Goal: Task Accomplishment & Management: Complete application form

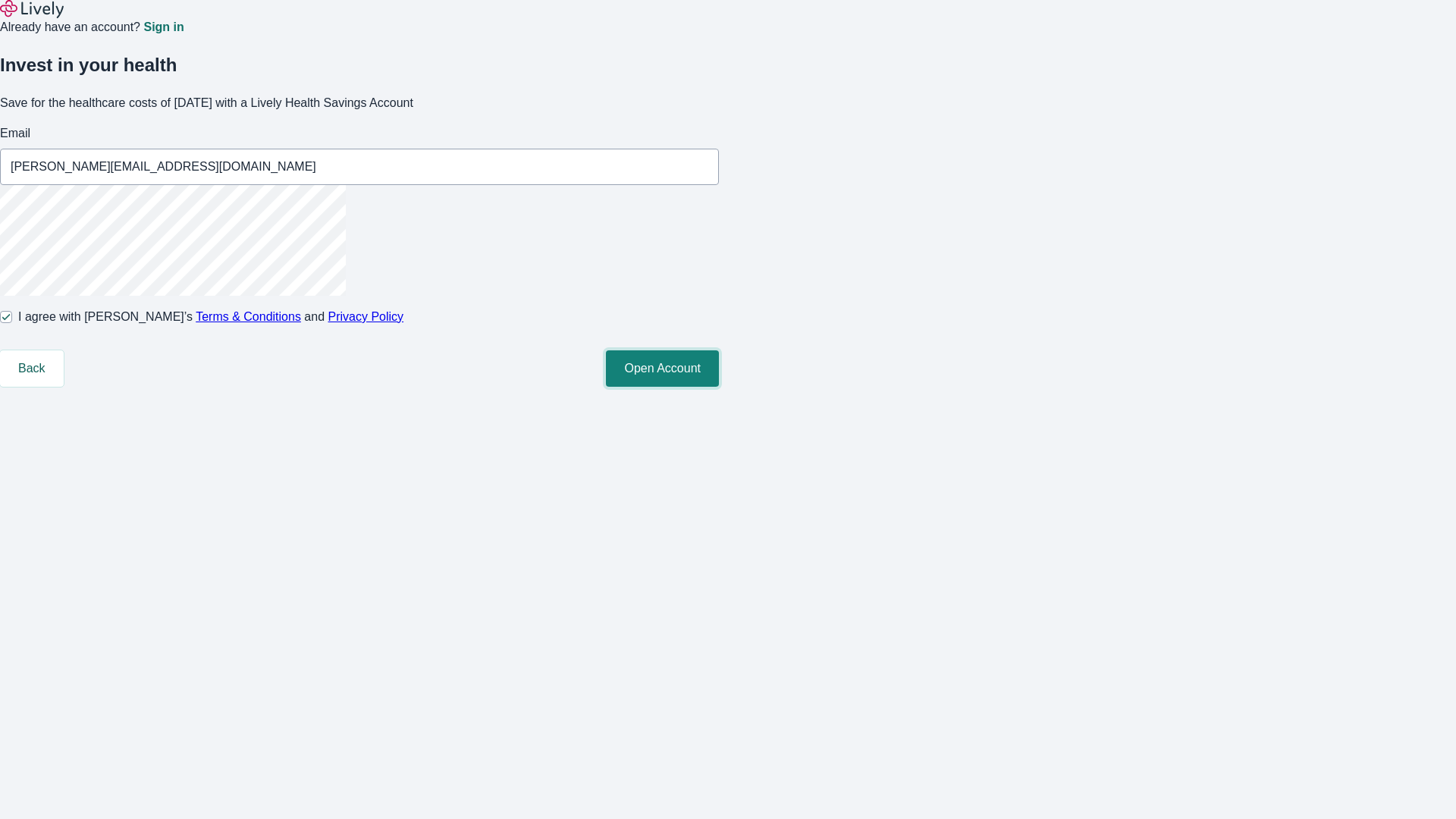
click at [719, 387] on button "Open Account" at bounding box center [662, 368] width 113 height 36
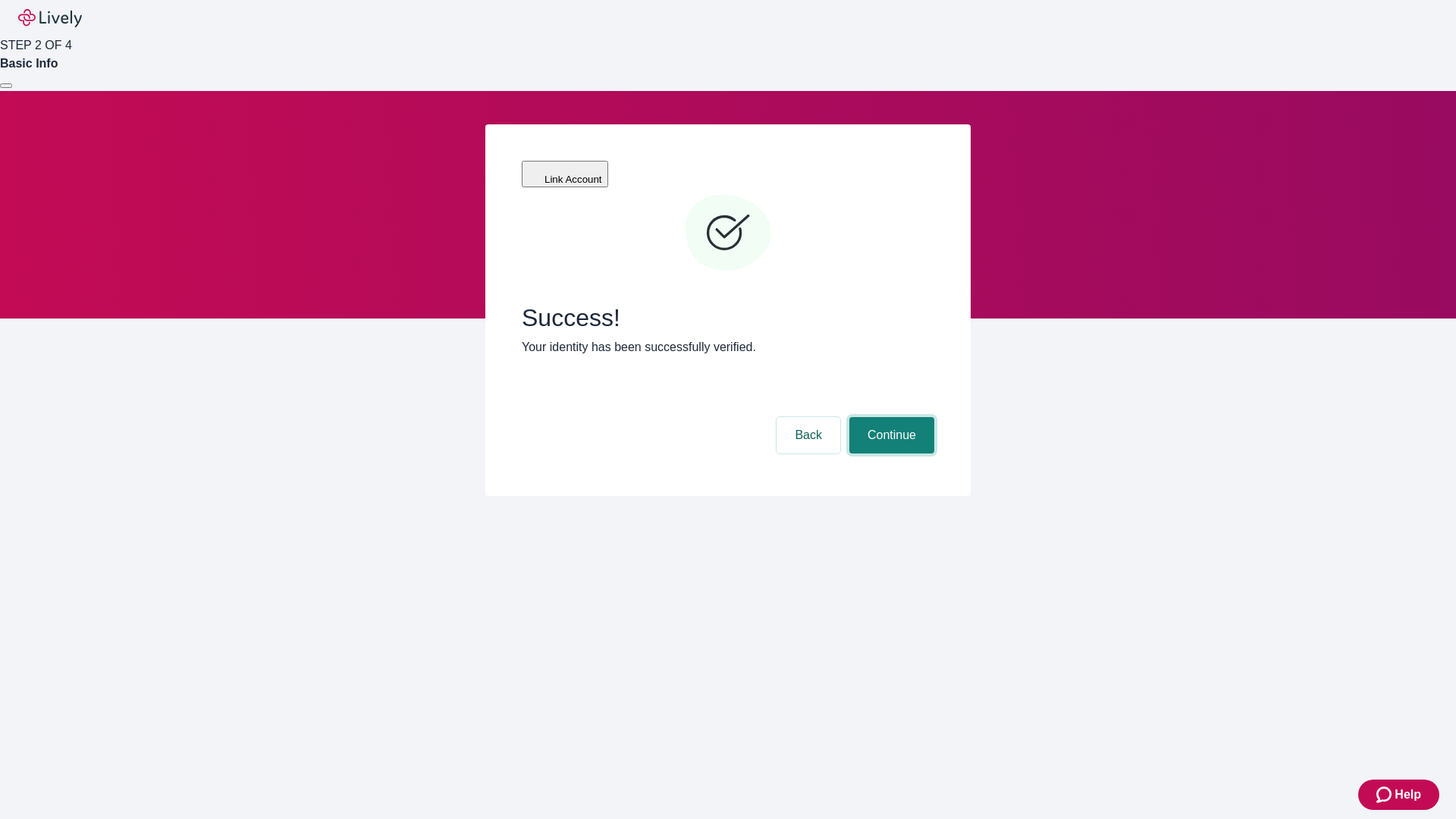
click at [890, 417] on button "Continue" at bounding box center [891, 435] width 85 height 36
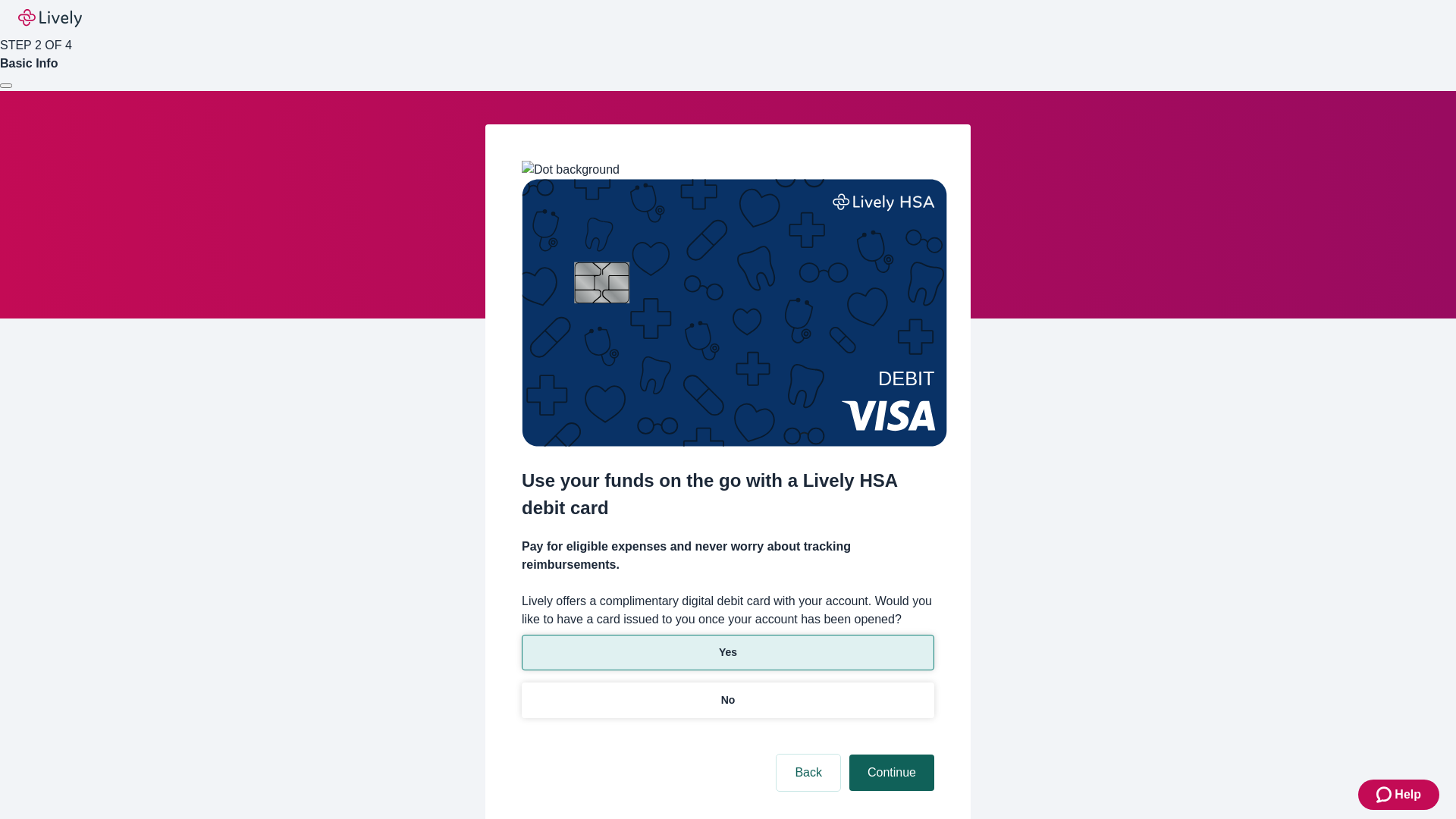
click at [727, 693] on p "No" at bounding box center [728, 700] width 15 height 16
click at [890, 754] on button "Continue" at bounding box center [891, 773] width 85 height 36
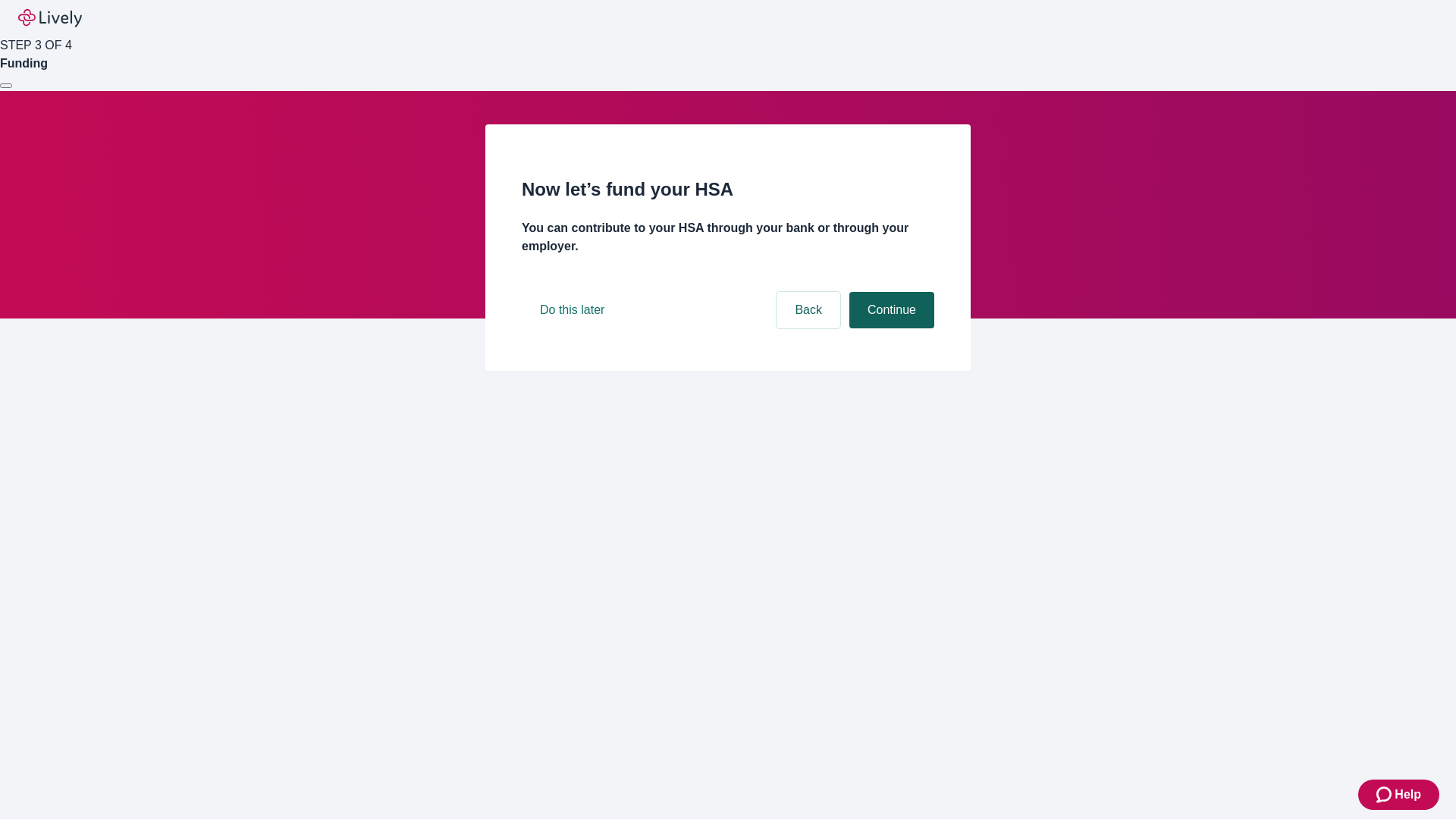
click at [890, 329] on button "Continue" at bounding box center [891, 310] width 85 height 36
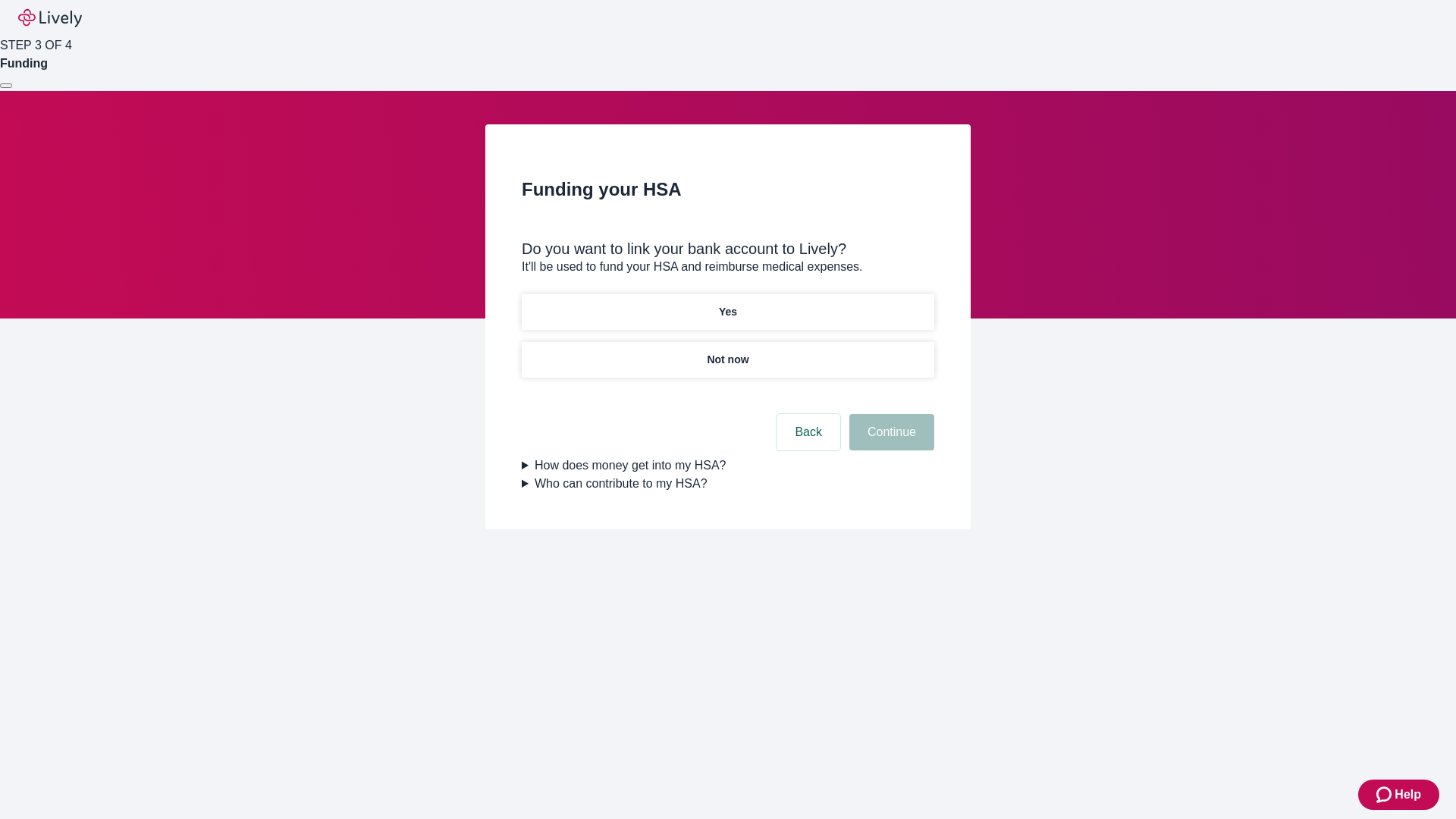
click at [727, 304] on p "Yes" at bounding box center [728, 311] width 18 height 16
click at [890, 414] on button "Continue" at bounding box center [891, 432] width 85 height 36
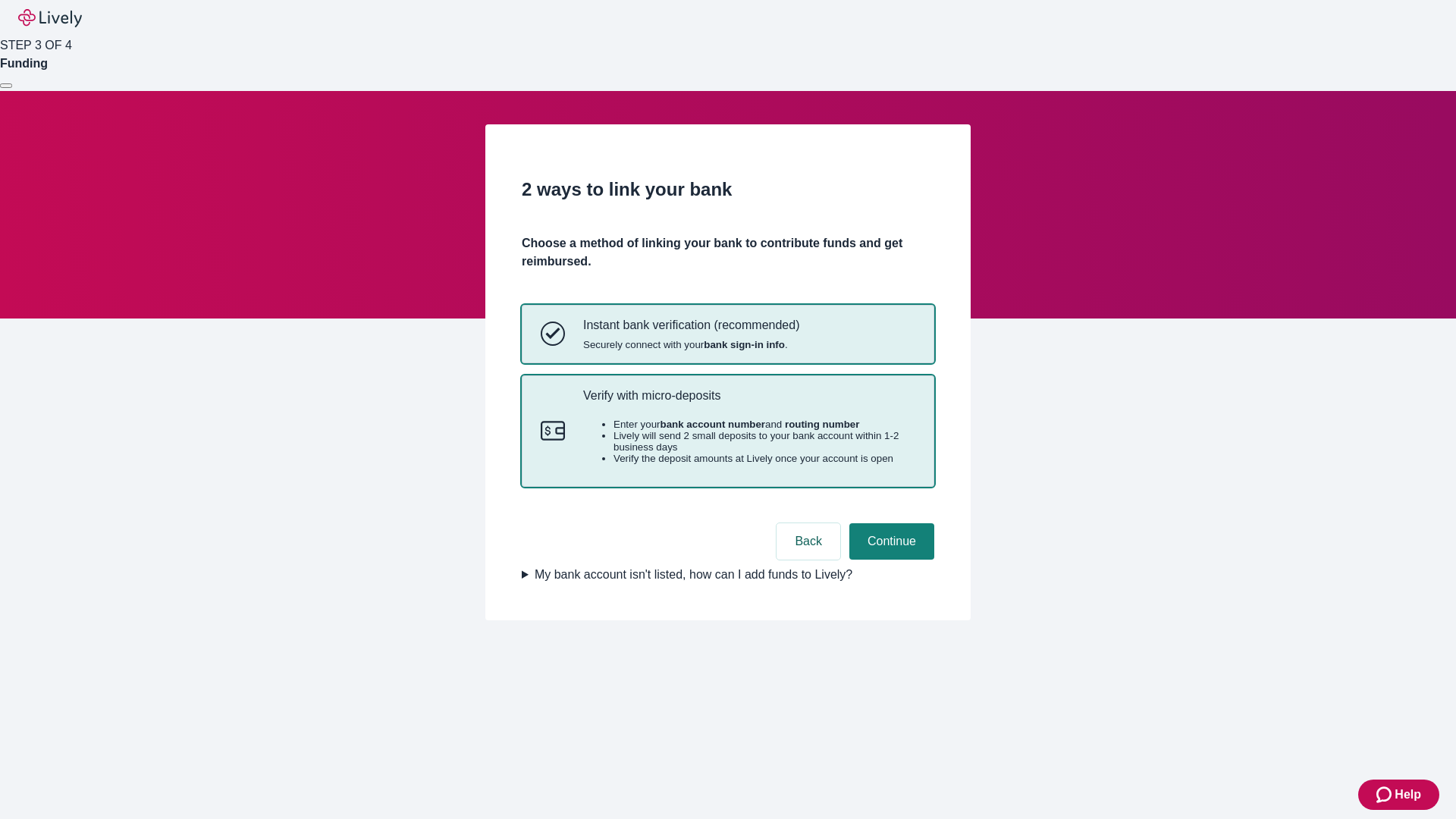
click at [749, 403] on p "Verify with micro-deposits" at bounding box center [750, 395] width 332 height 15
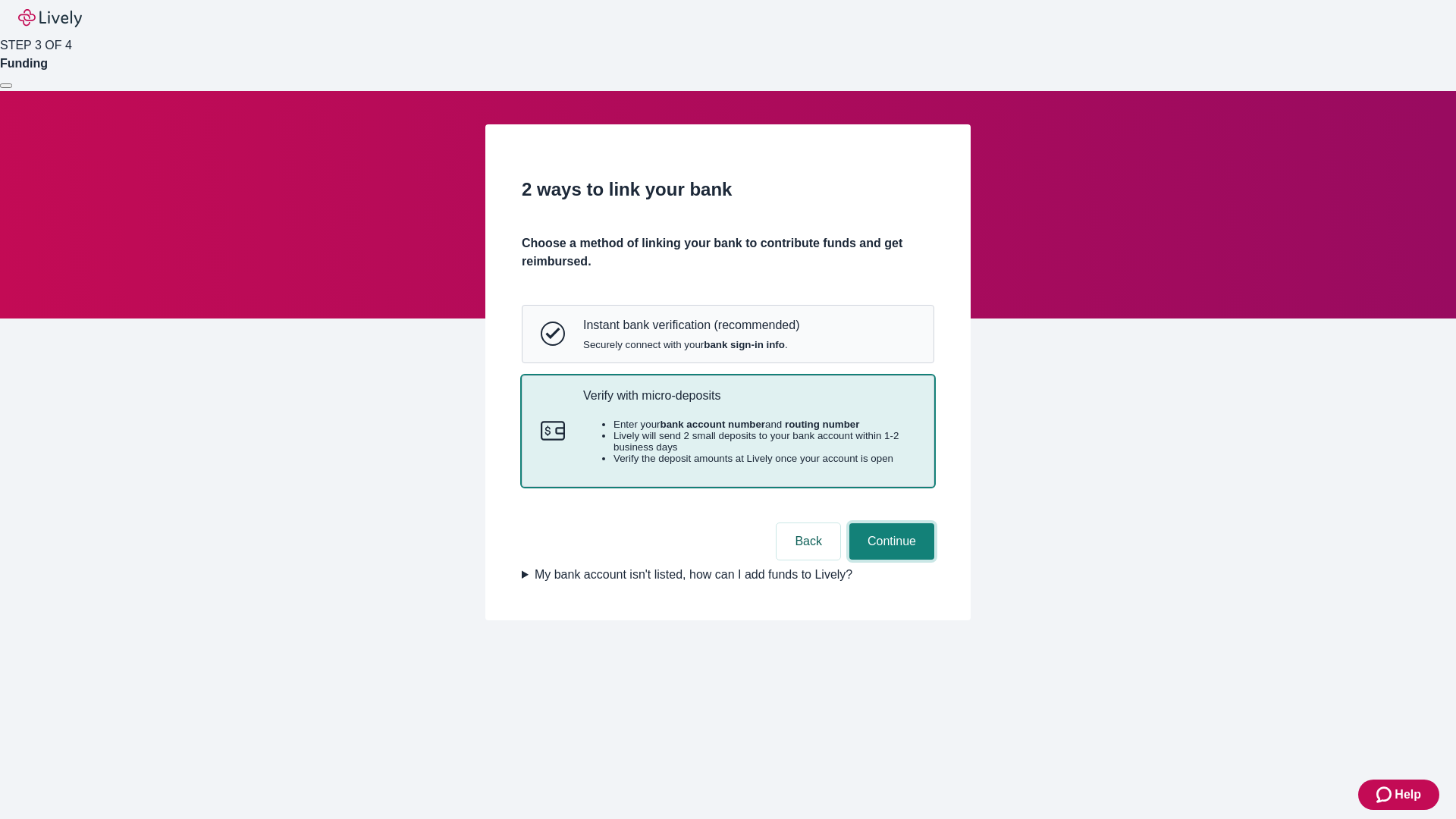
click at [890, 559] on button "Continue" at bounding box center [891, 541] width 85 height 36
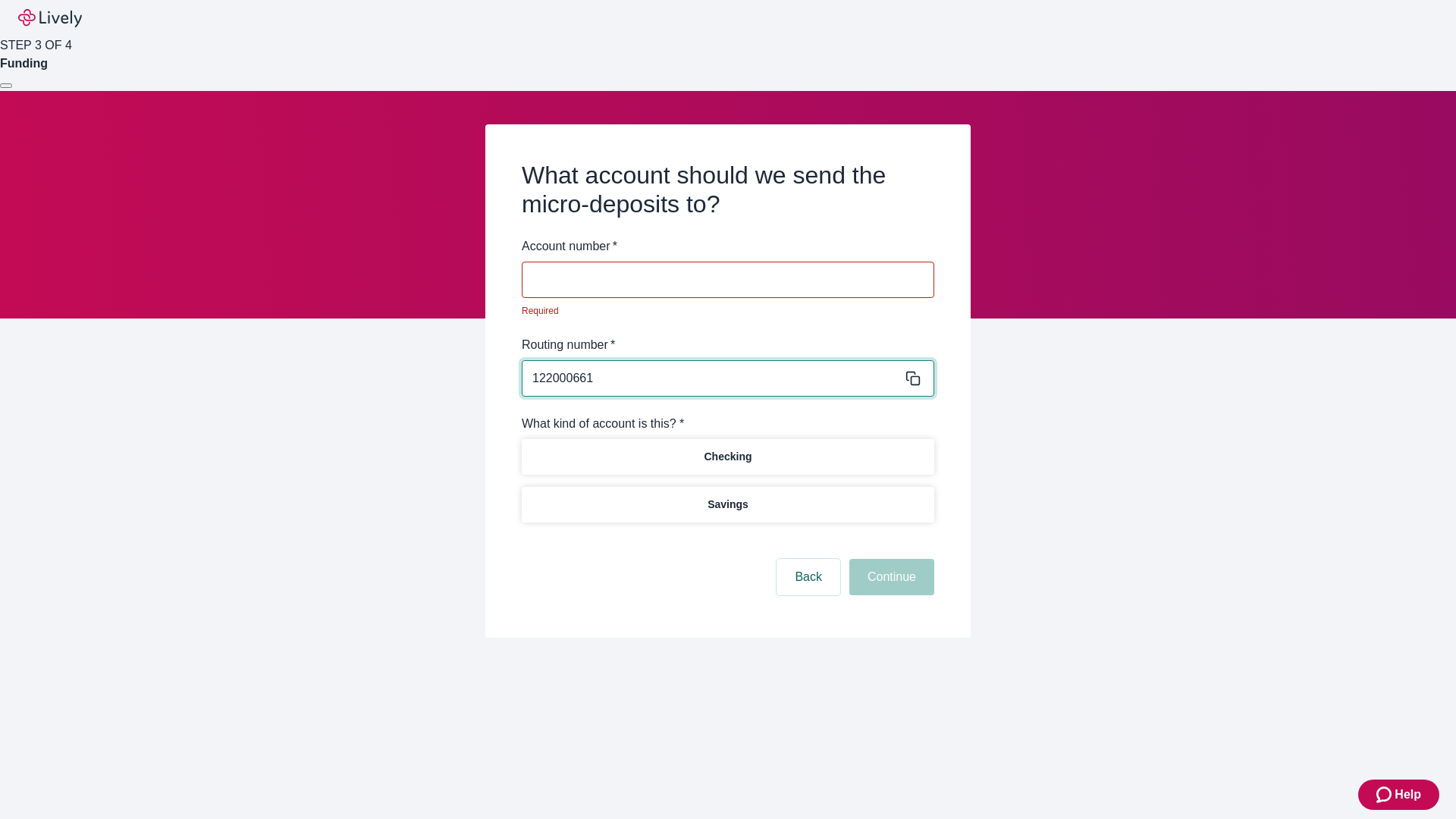
type input "122000661"
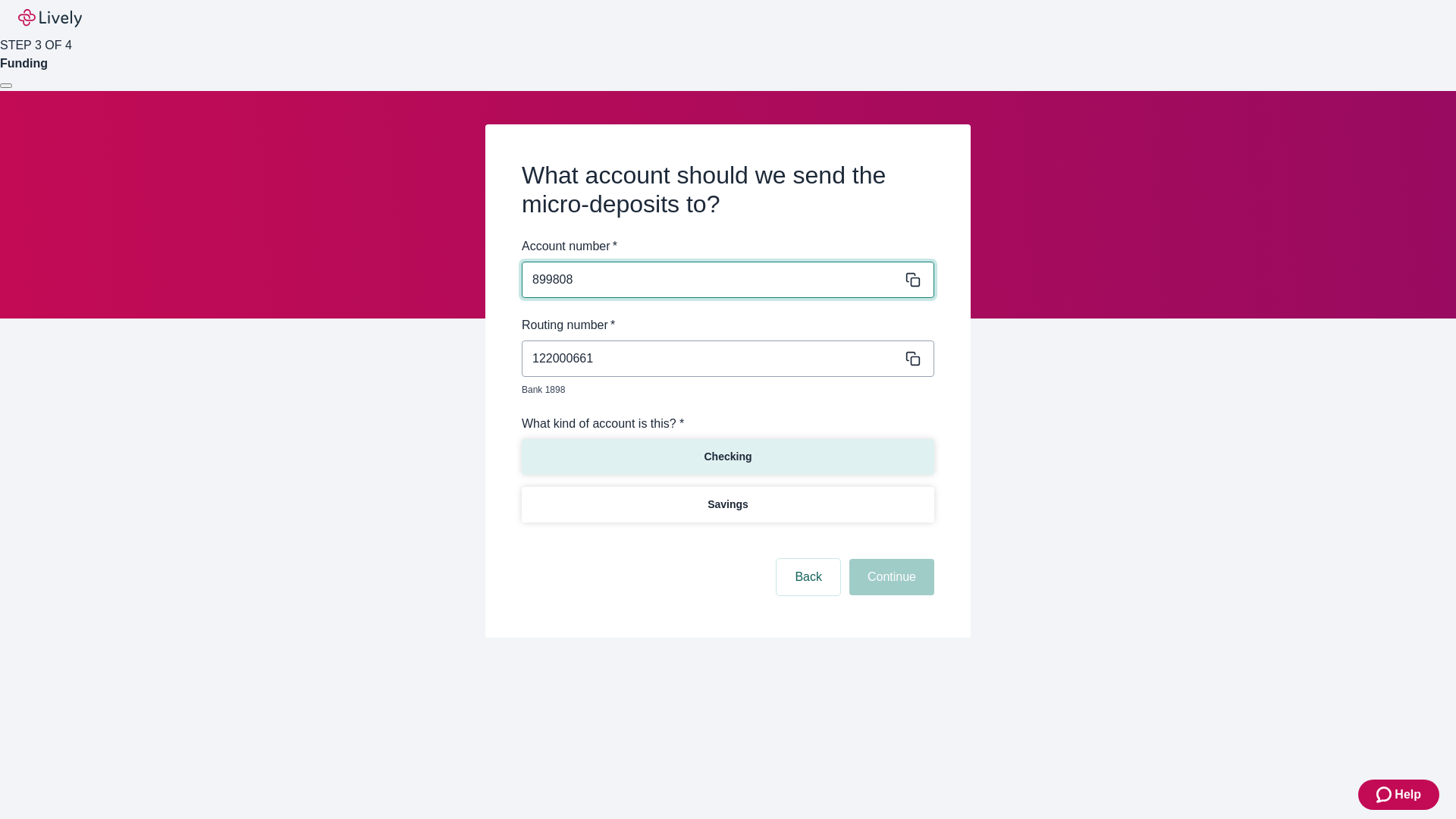
type input "899808"
click at [727, 449] on p "Checking" at bounding box center [728, 457] width 48 height 16
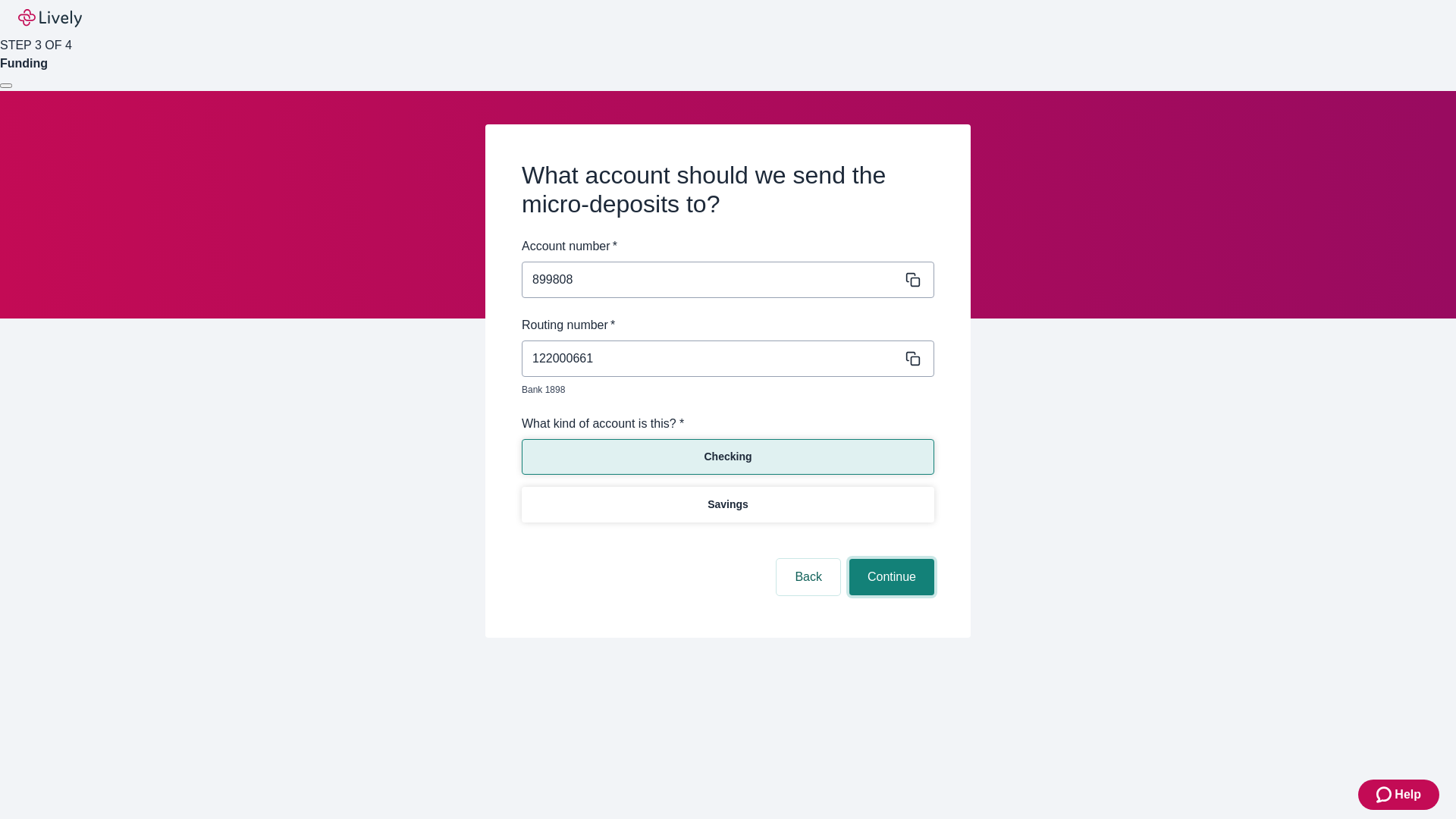
click at [890, 559] on button "Continue" at bounding box center [891, 577] width 85 height 36
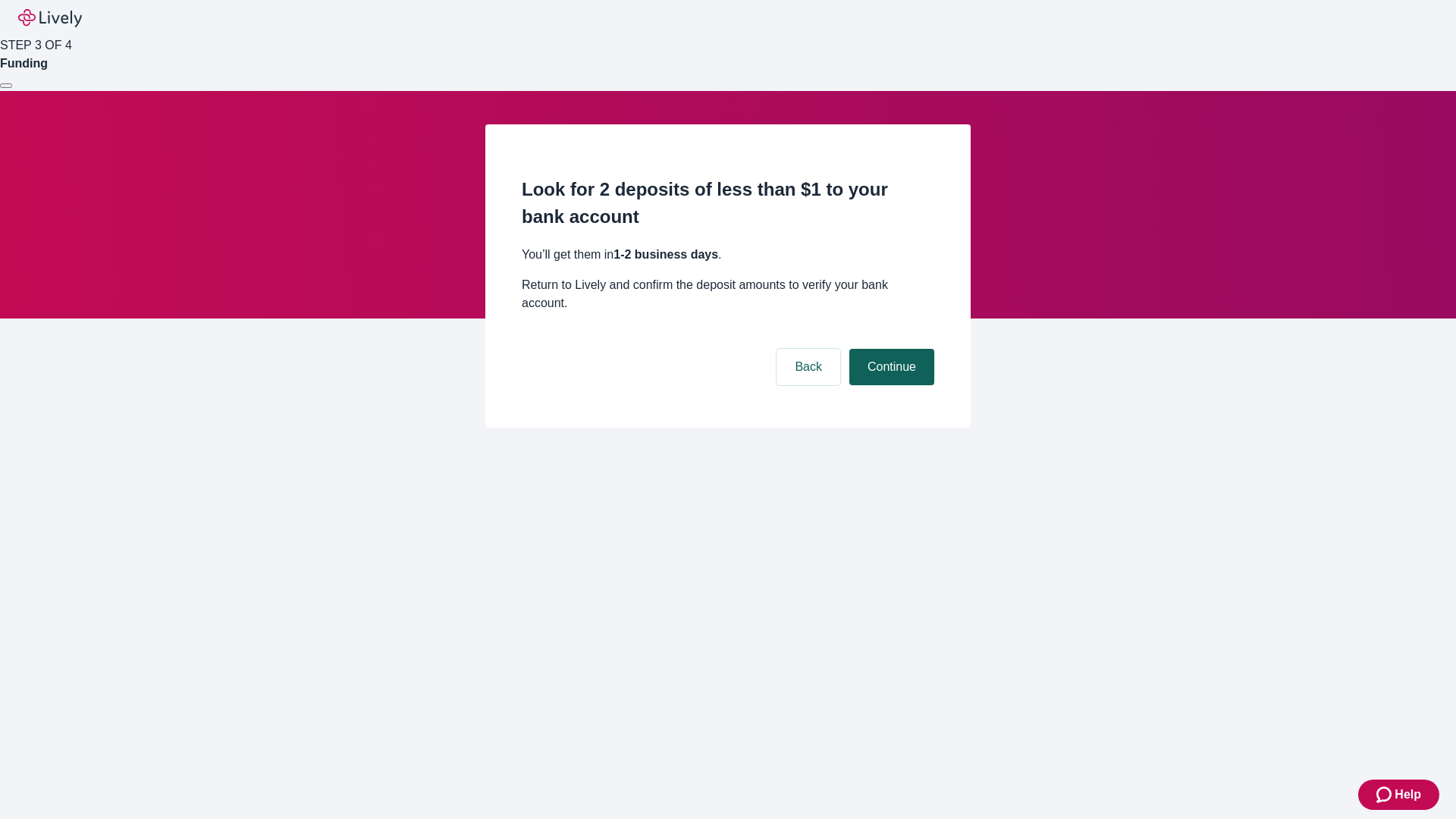
click at [890, 348] on button "Continue" at bounding box center [891, 366] width 85 height 36
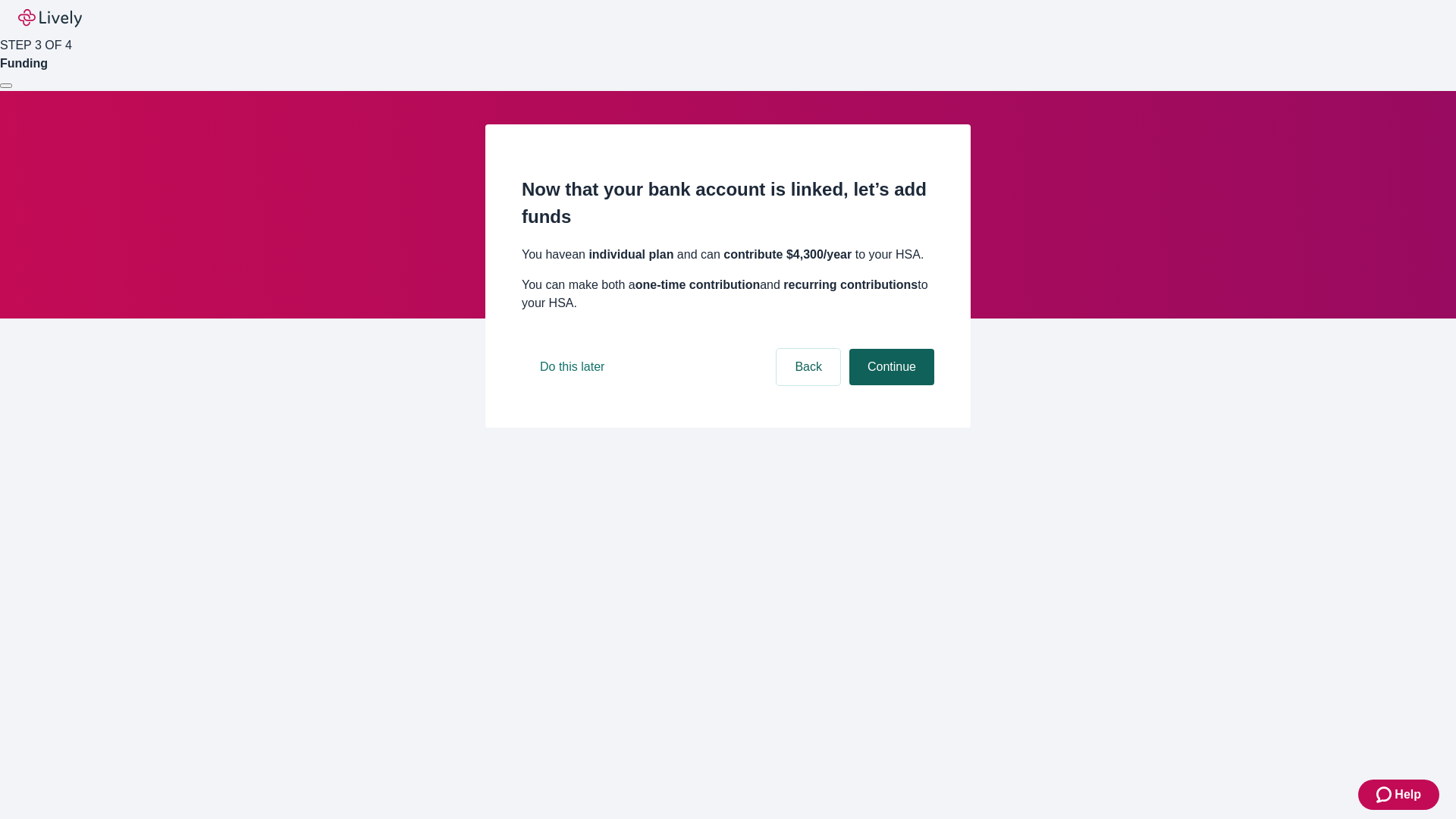
click at [890, 385] on button "Continue" at bounding box center [891, 366] width 85 height 36
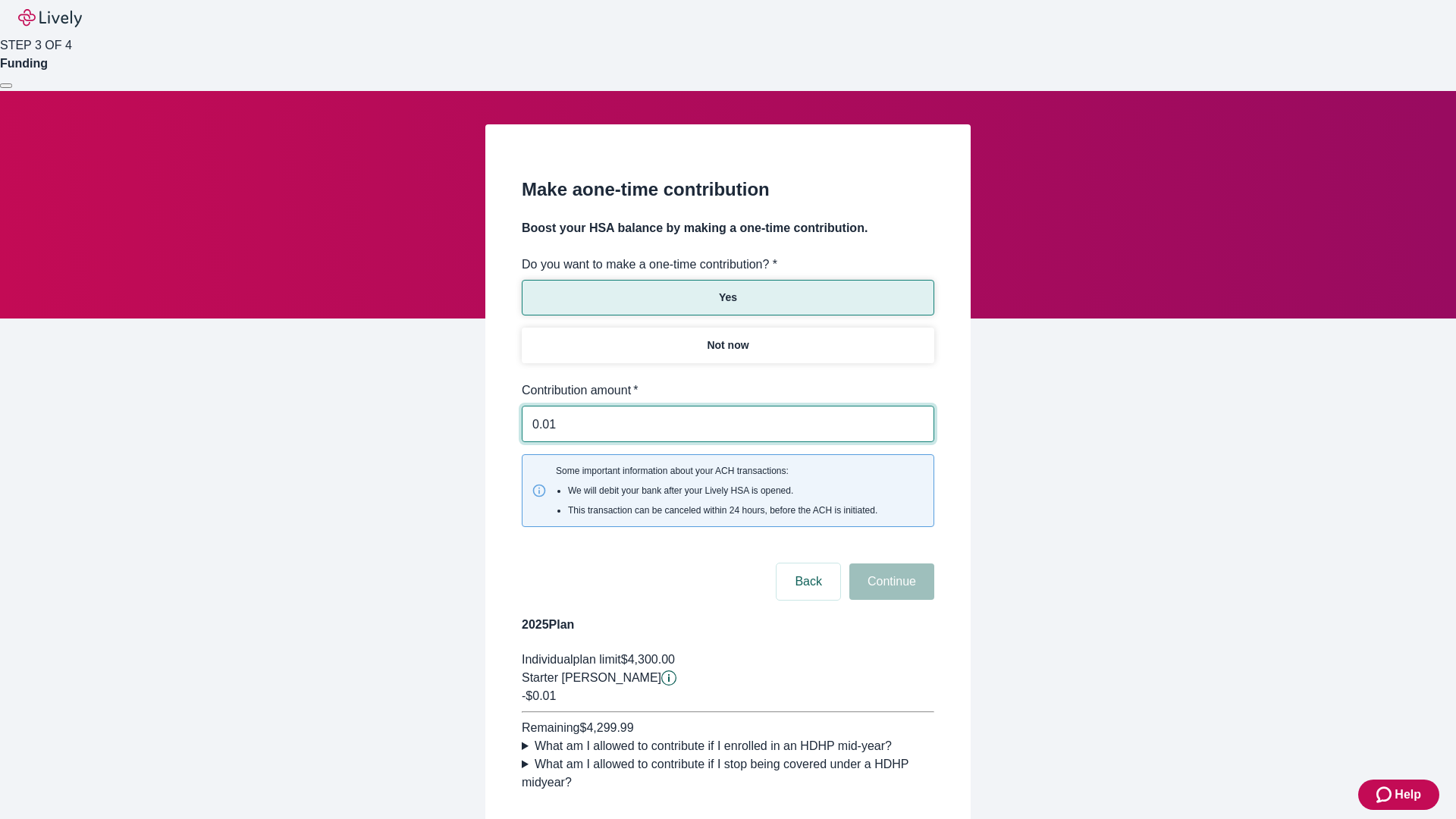
type input "0.01"
click at [890, 563] on button "Continue" at bounding box center [891, 582] width 85 height 36
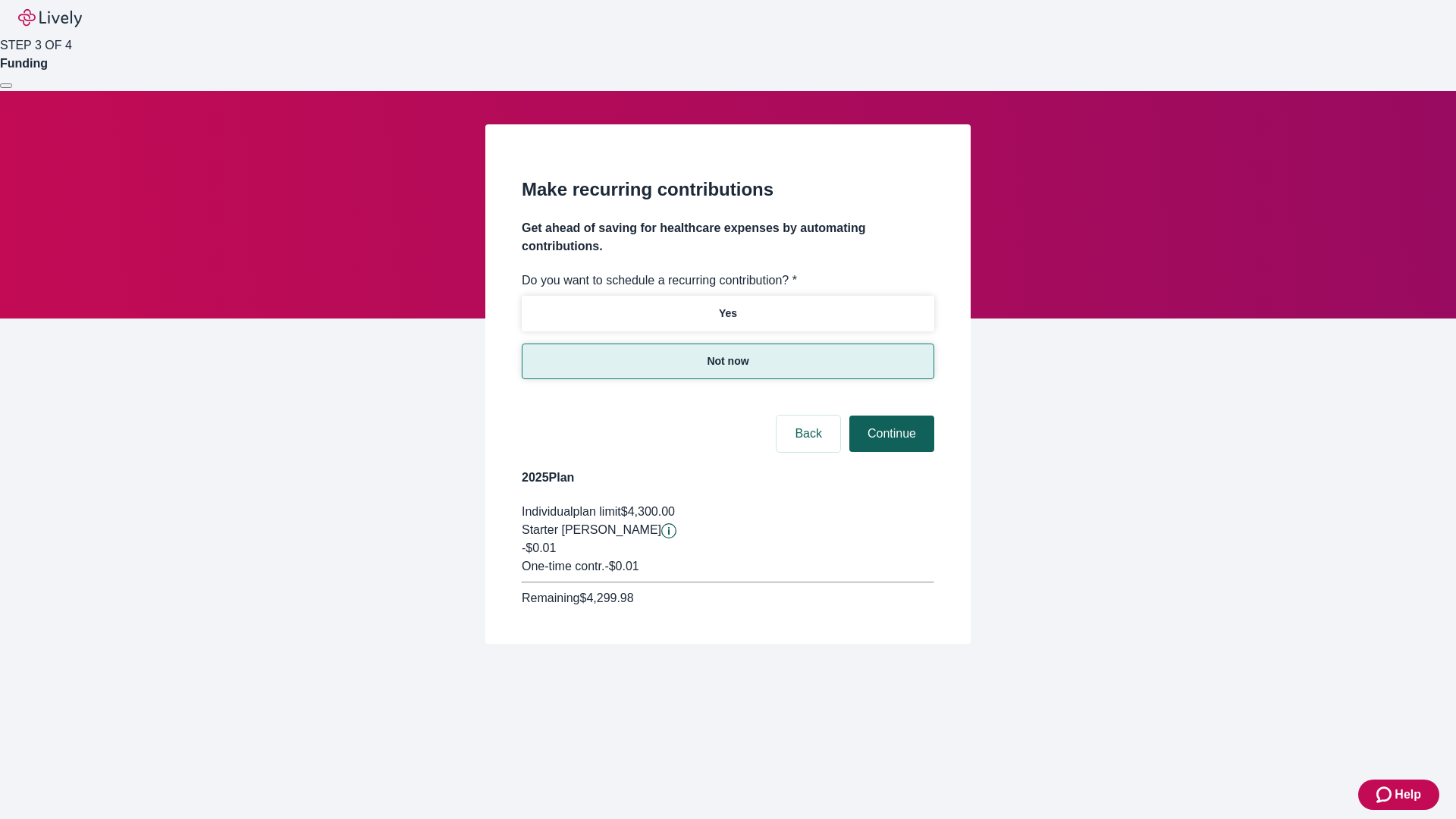
click at [890, 416] on button "Continue" at bounding box center [891, 434] width 85 height 36
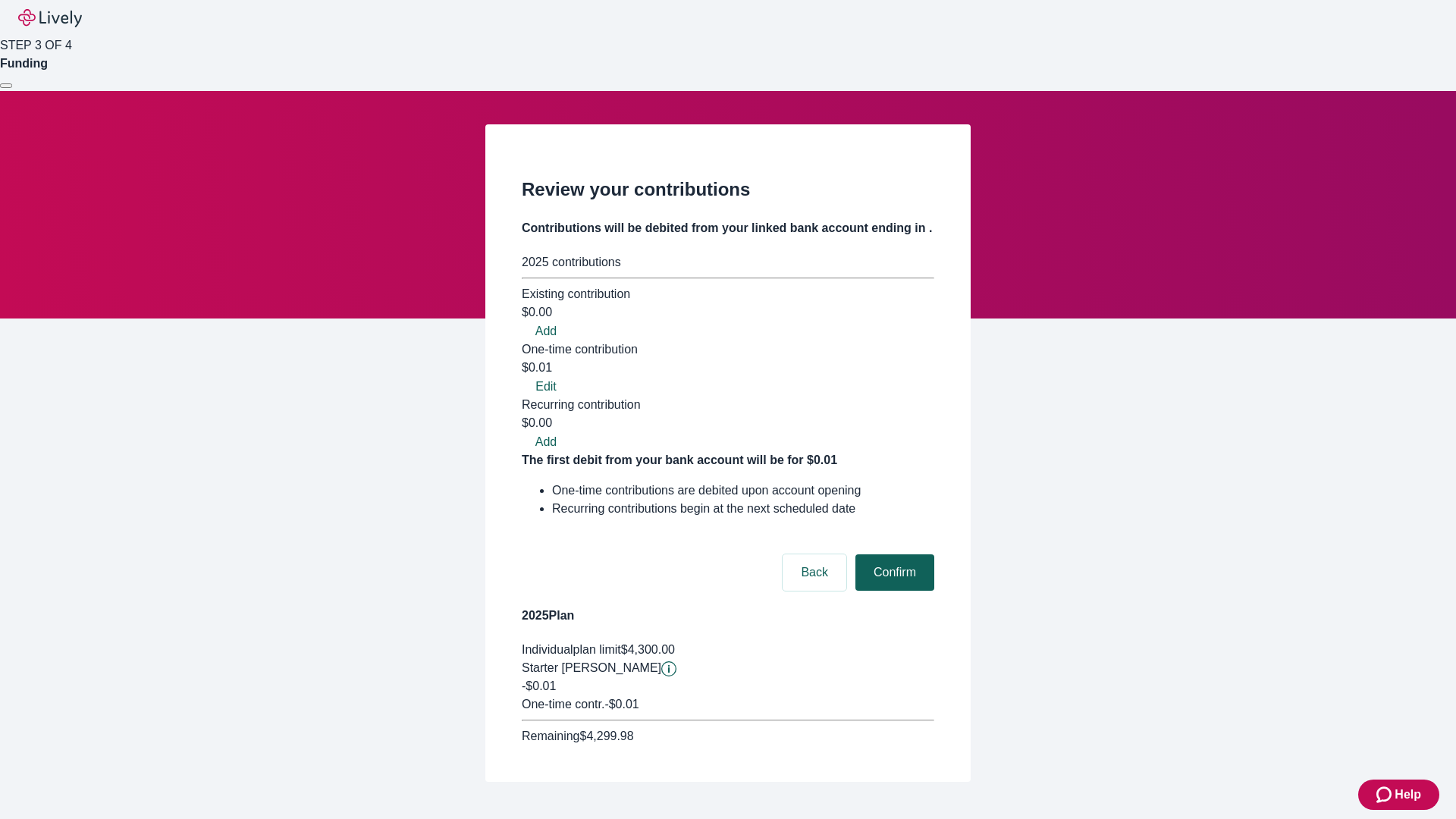
click at [892, 554] on button "Confirm" at bounding box center [895, 572] width 79 height 36
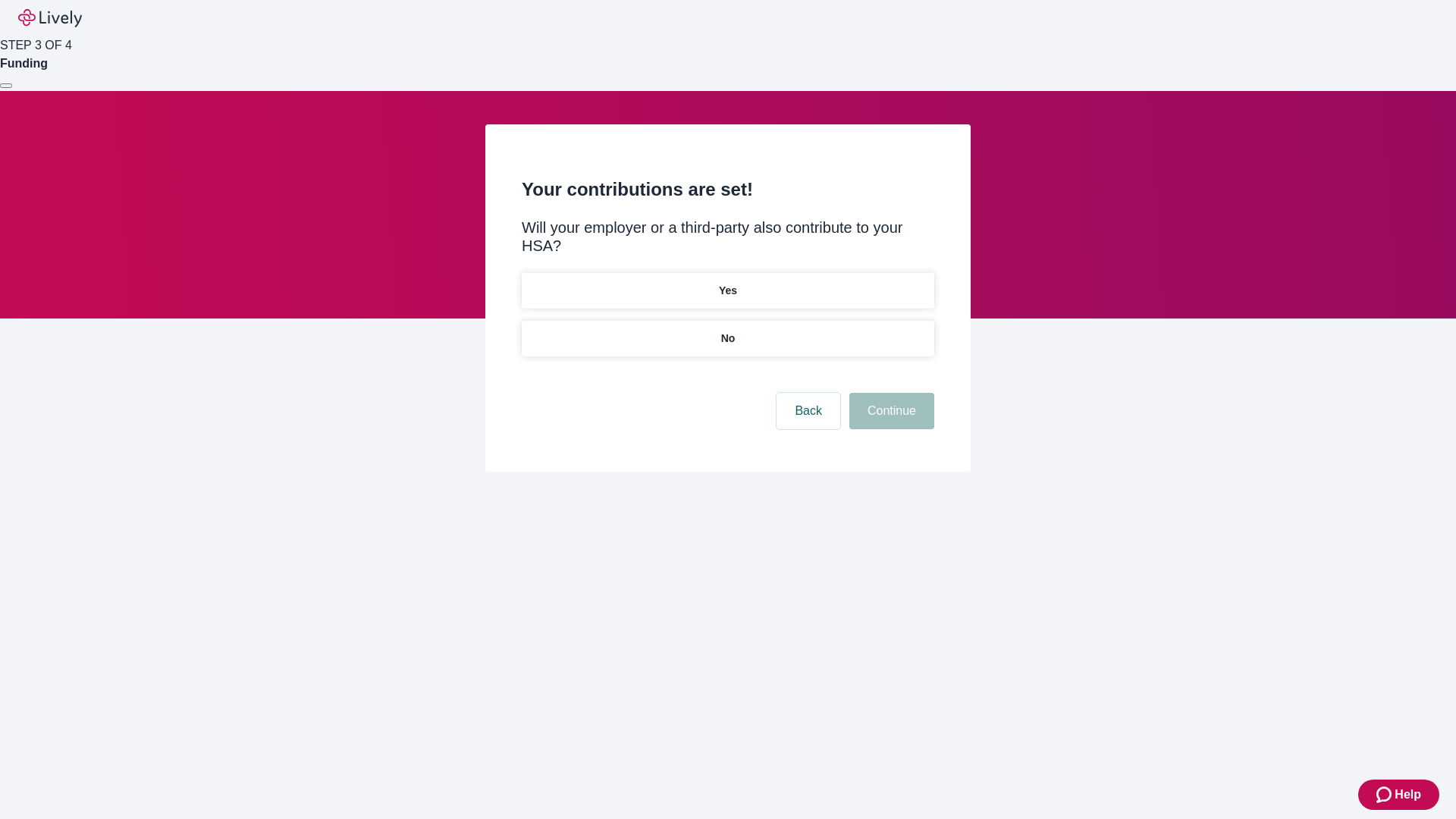
click at [727, 330] on p "No" at bounding box center [728, 338] width 15 height 16
click at [890, 393] on button "Continue" at bounding box center [891, 411] width 85 height 36
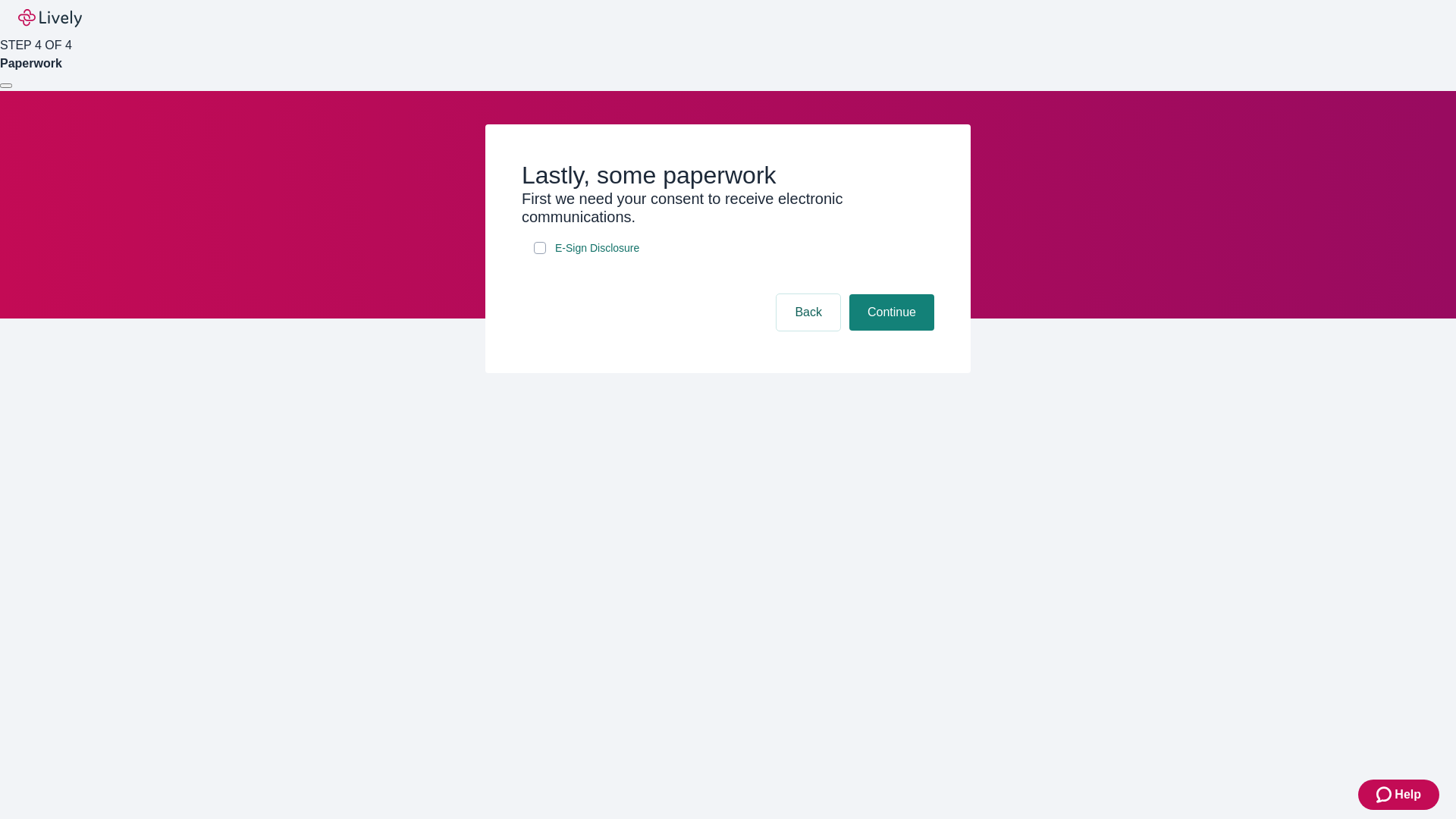
click at [540, 254] on input "E-Sign Disclosure" at bounding box center [540, 248] width 12 height 12
checkbox input "true"
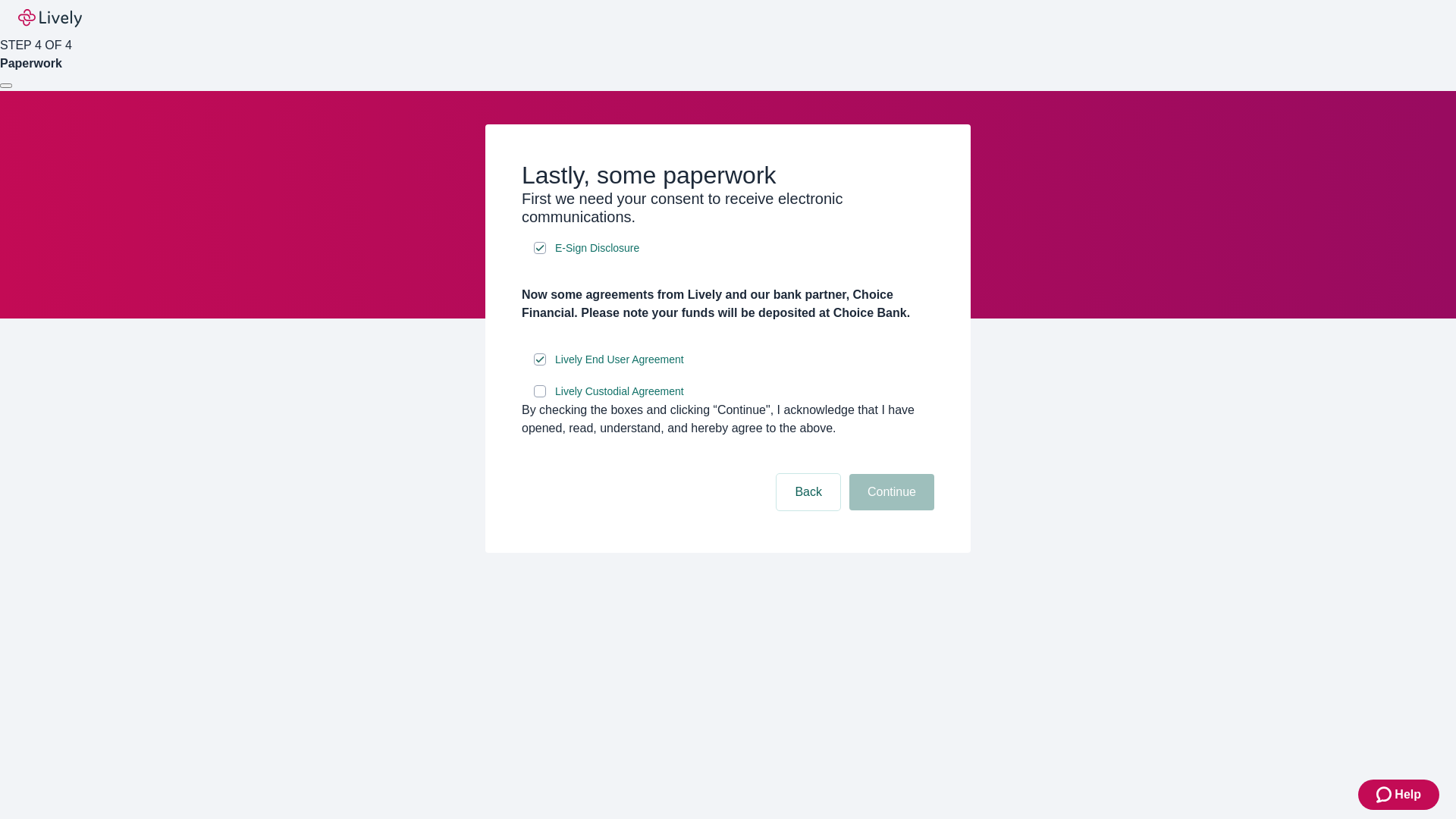
click at [540, 397] on input "Lively Custodial Agreement" at bounding box center [540, 391] width 12 height 12
checkbox input "true"
click at [890, 510] on button "Continue" at bounding box center [891, 492] width 85 height 36
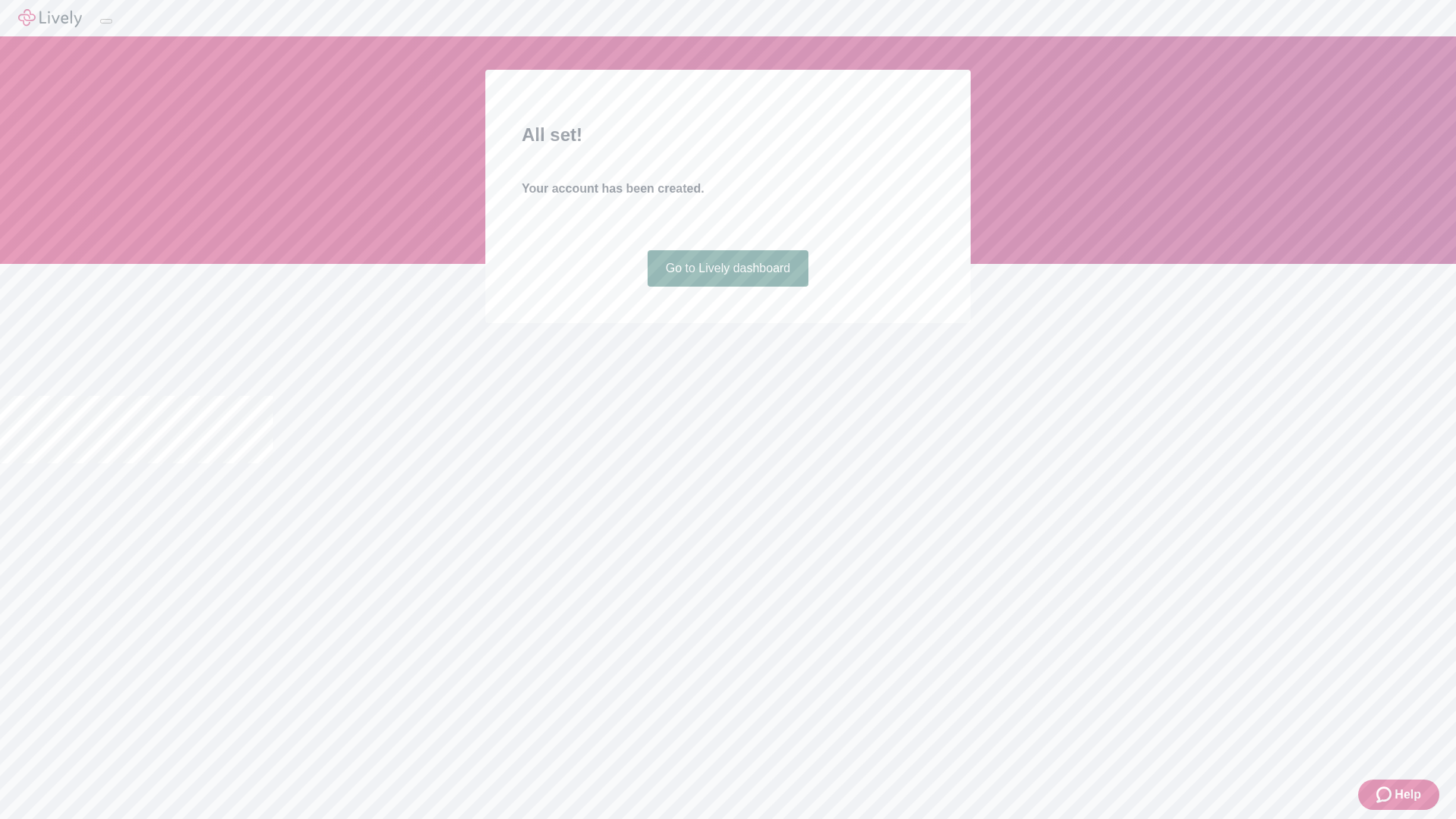
click at [727, 286] on link "Go to Lively dashboard" at bounding box center [729, 268] width 162 height 36
